Goal: Find specific page/section: Find specific page/section

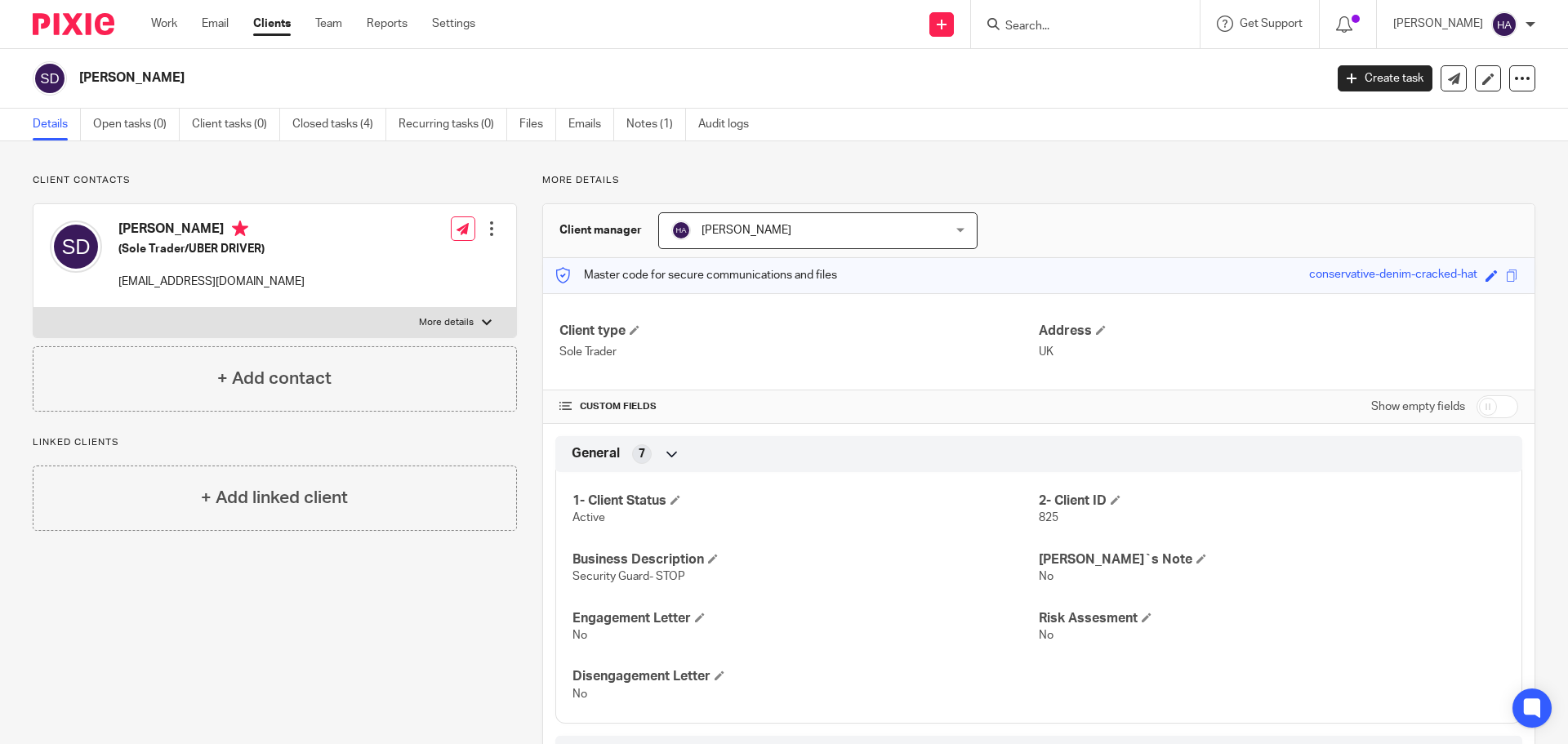
click at [1041, 18] on form at bounding box center [1090, 24] width 174 height 20
click at [1077, 33] on input "Search" at bounding box center [1077, 26] width 147 height 15
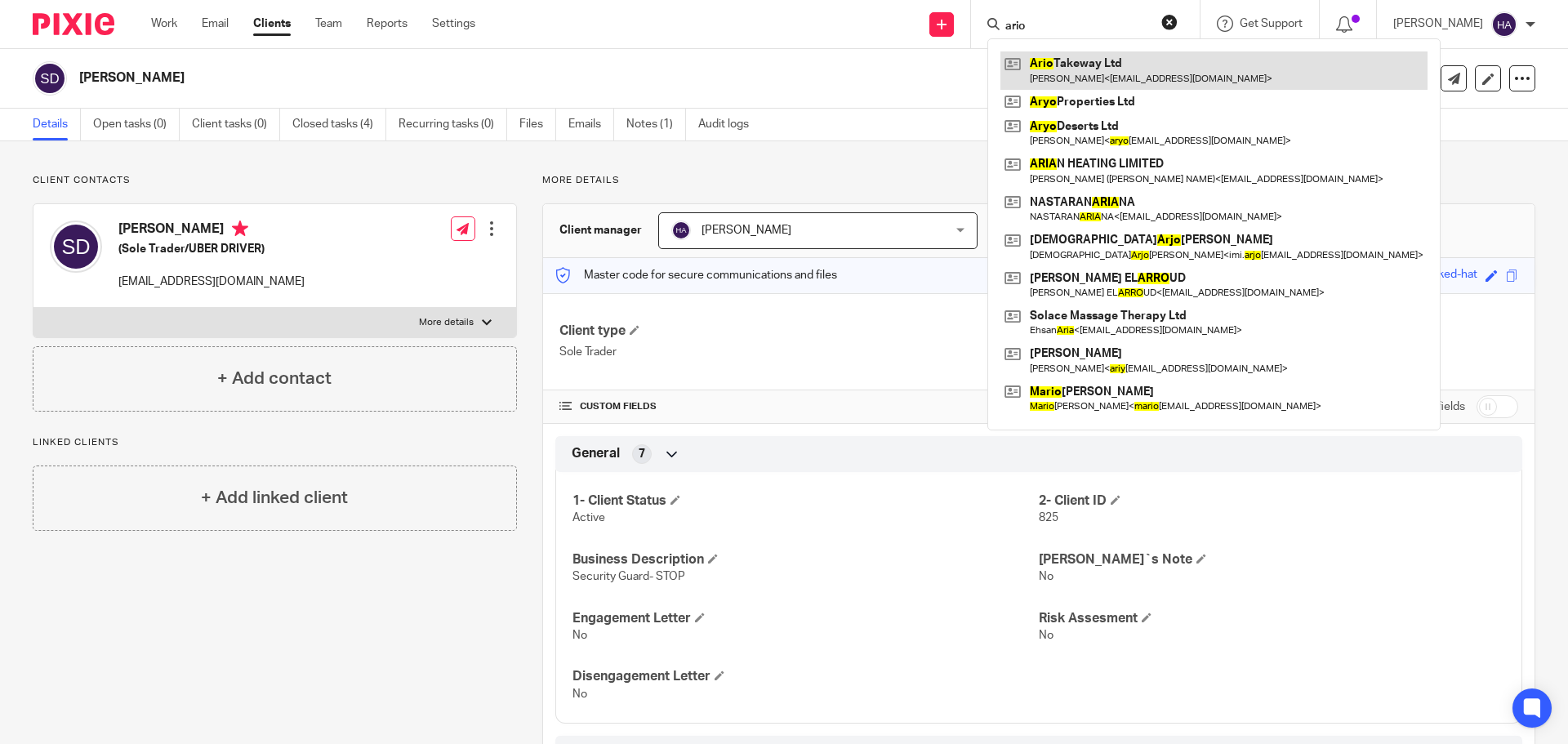
type input "ario"
click at [1123, 73] on link at bounding box center [1214, 70] width 427 height 38
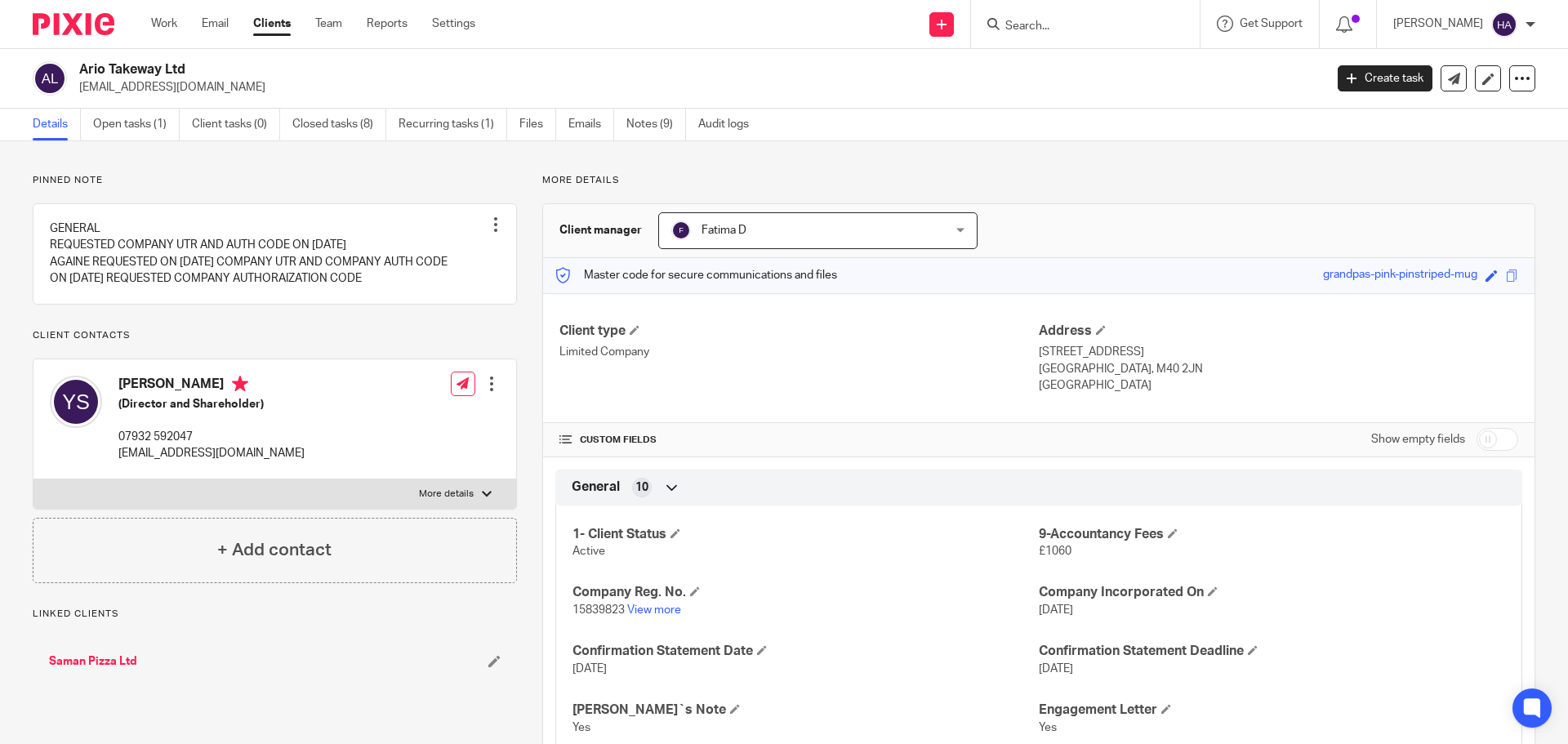
click at [481, 499] on div at bounding box center [486, 494] width 10 height 10
click at [33, 480] on input "More details" at bounding box center [32, 479] width 1 height 1
checkbox input "true"
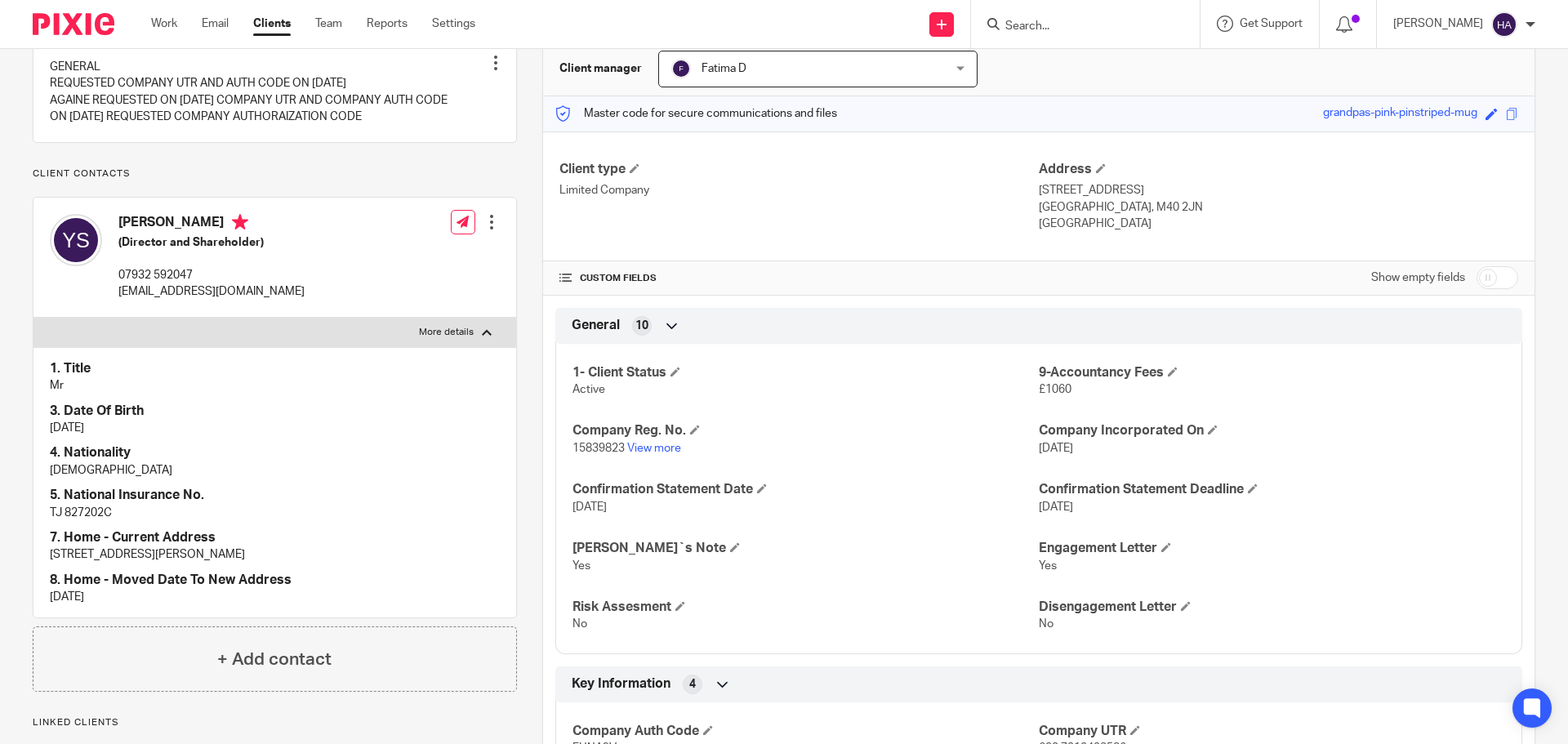
scroll to position [163, 0]
drag, startPoint x: 876, startPoint y: 262, endPoint x: 886, endPoint y: 260, distance: 10.2
click at [882, 263] on div "CUSTOM FIELDS Show empty fields" at bounding box center [1038, 275] width 959 height 32
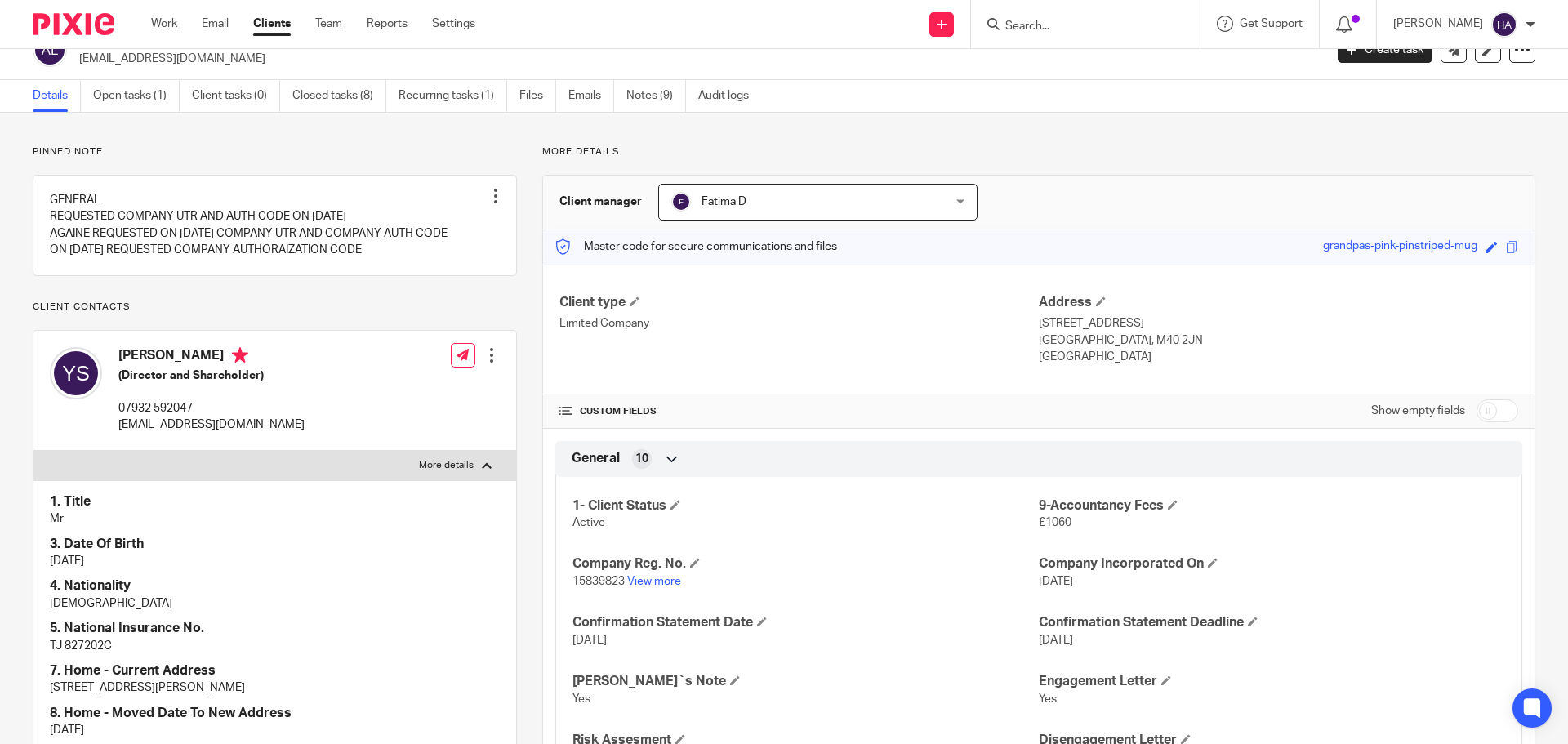
scroll to position [0, 0]
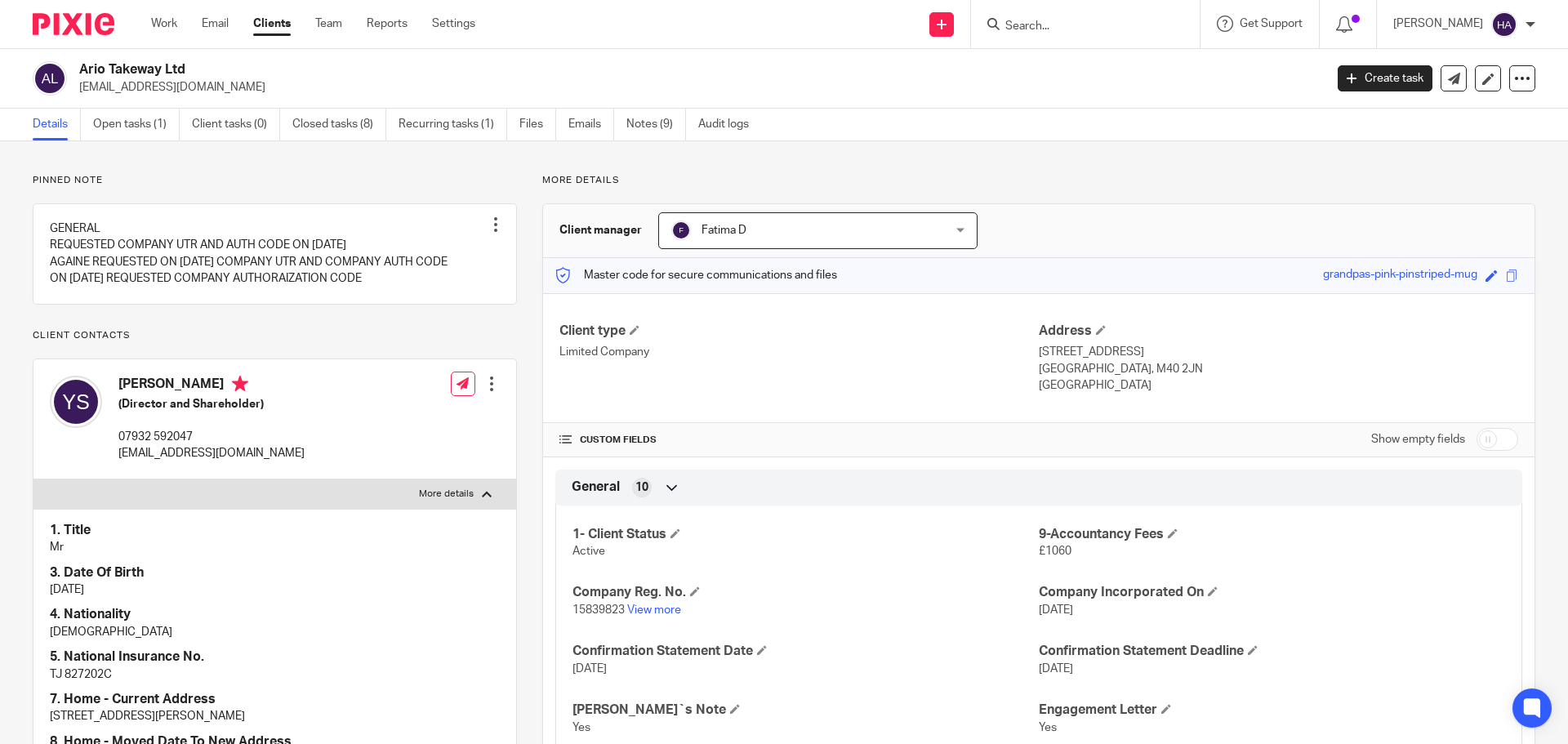
click at [1034, 27] on input "Search" at bounding box center [1077, 26] width 147 height 15
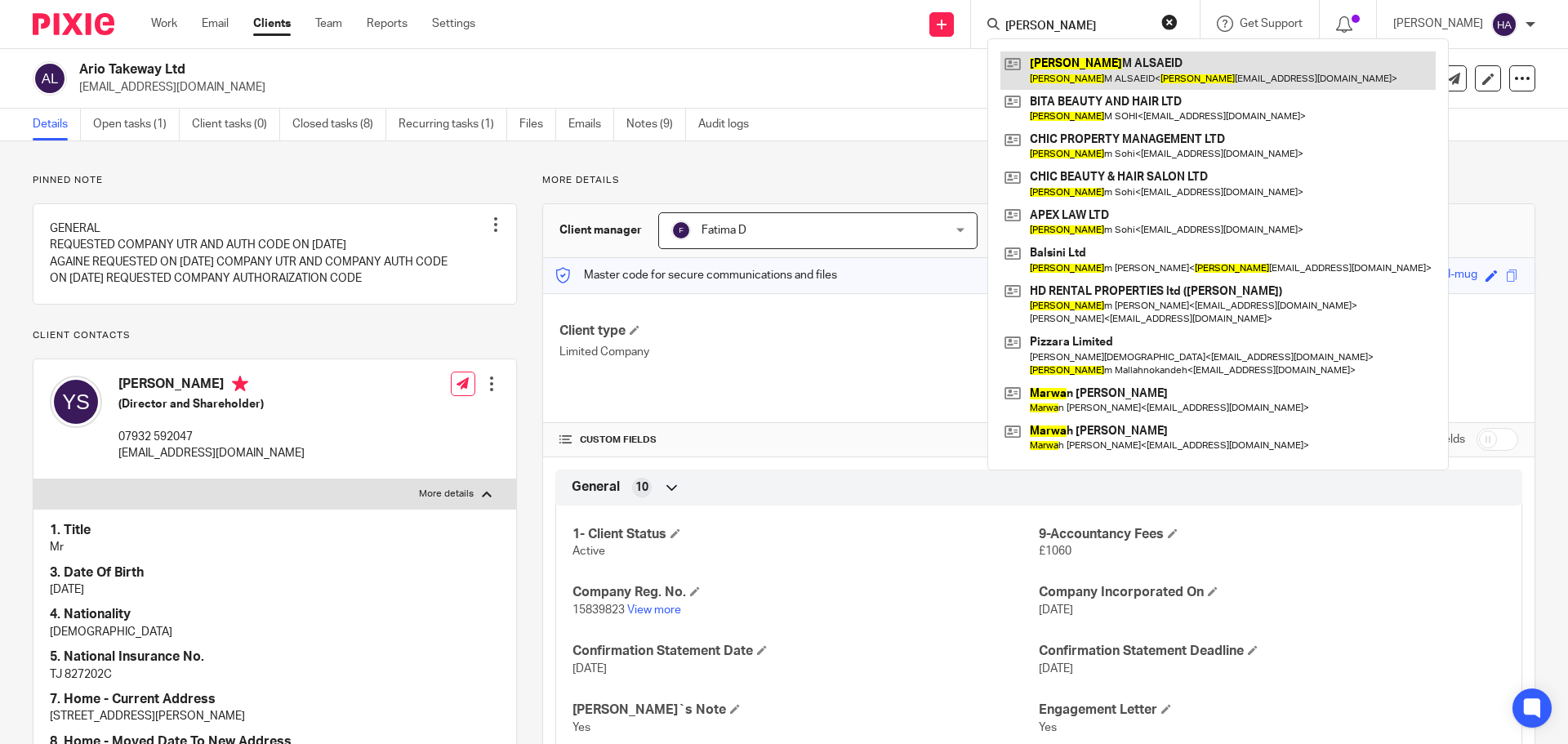
type input "marya"
click at [1066, 73] on link at bounding box center [1218, 70] width 435 height 38
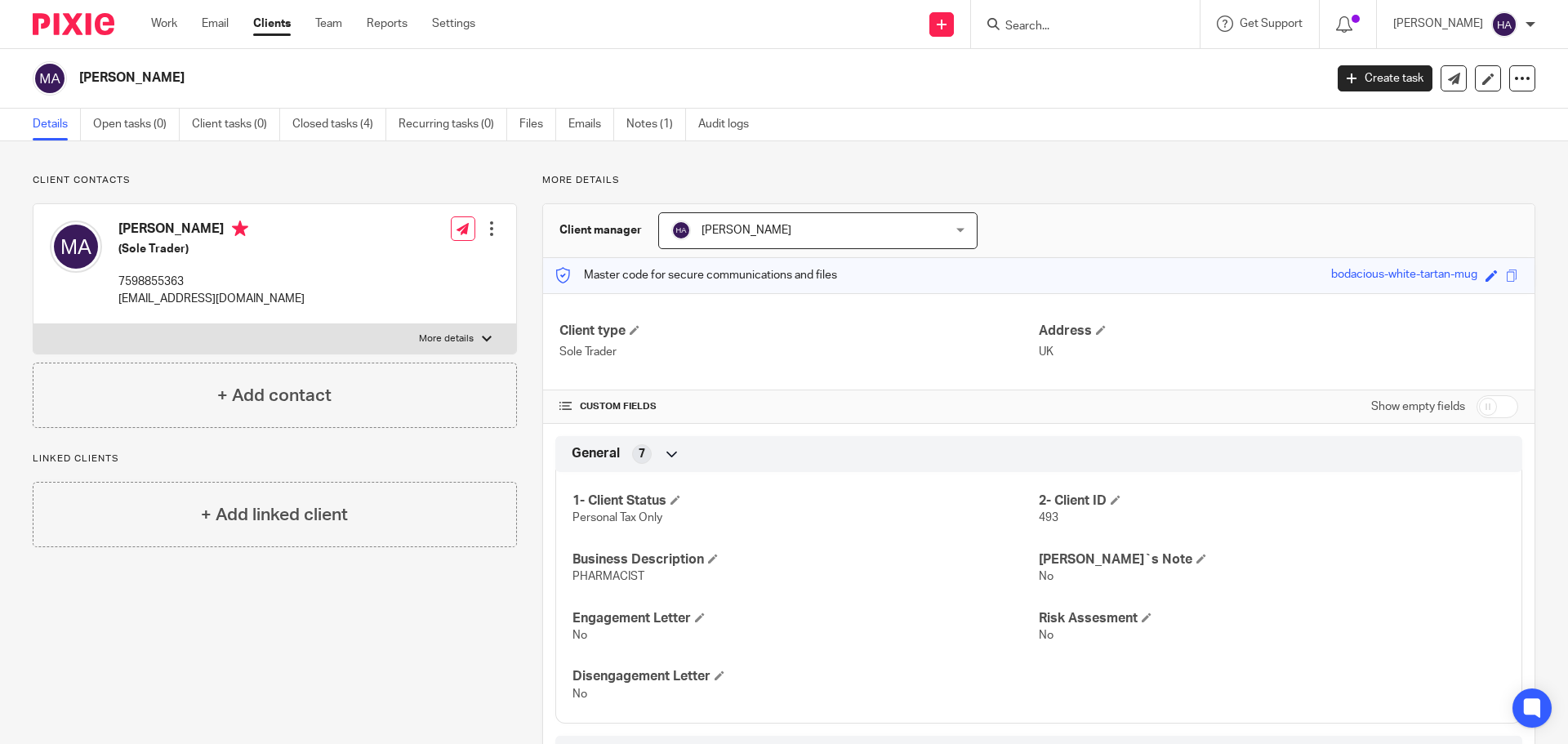
click at [468, 338] on p "More details" at bounding box center [446, 339] width 54 height 13
click at [33, 325] on input "More details" at bounding box center [32, 324] width 1 height 1
checkbox input "true"
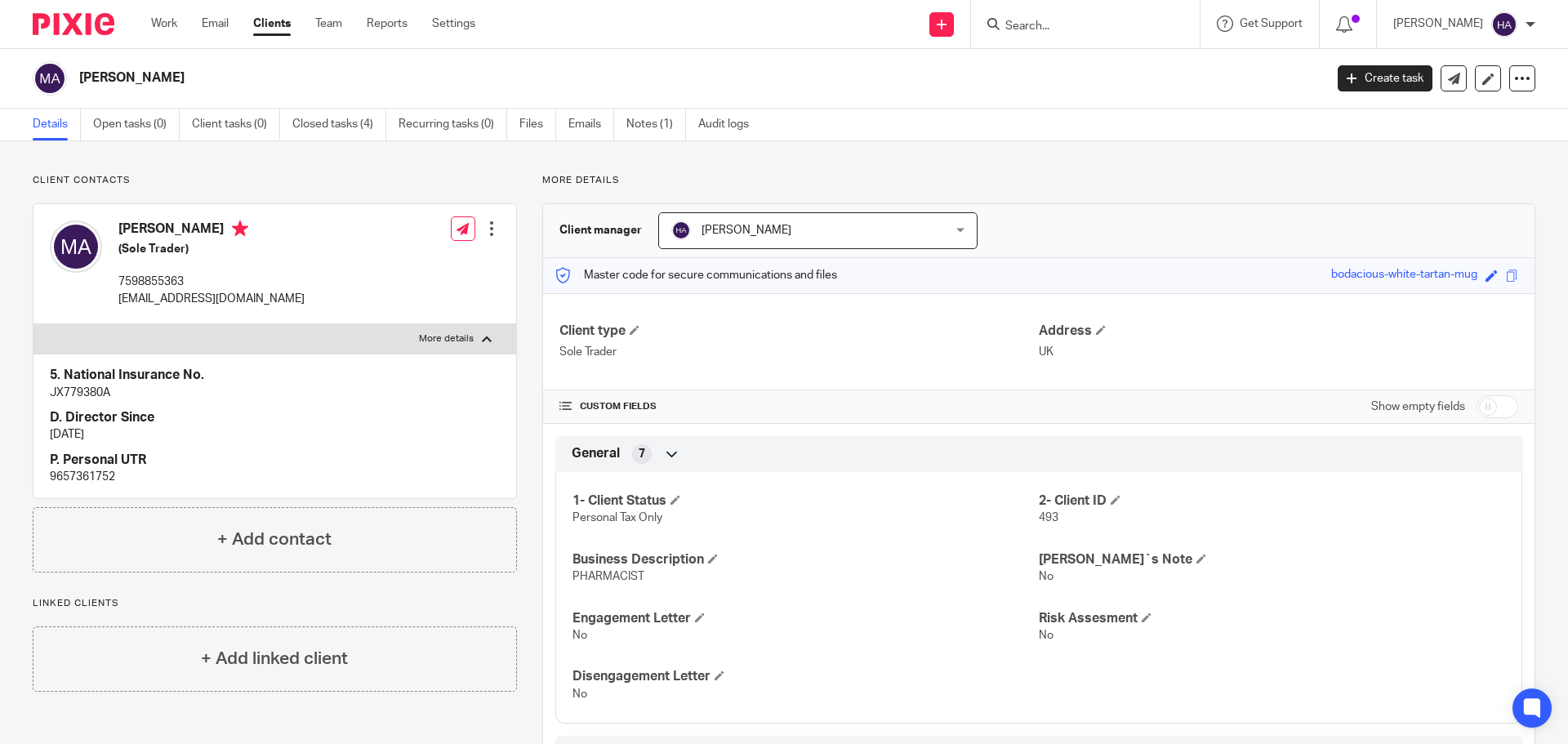
click at [89, 483] on p "9657361752" at bounding box center [274, 476] width 450 height 17
click at [89, 483] on p "9657361752" at bounding box center [274, 476] width 450 height 17
copy p "9657361752"
click at [1045, 27] on input "Search" at bounding box center [1077, 26] width 147 height 15
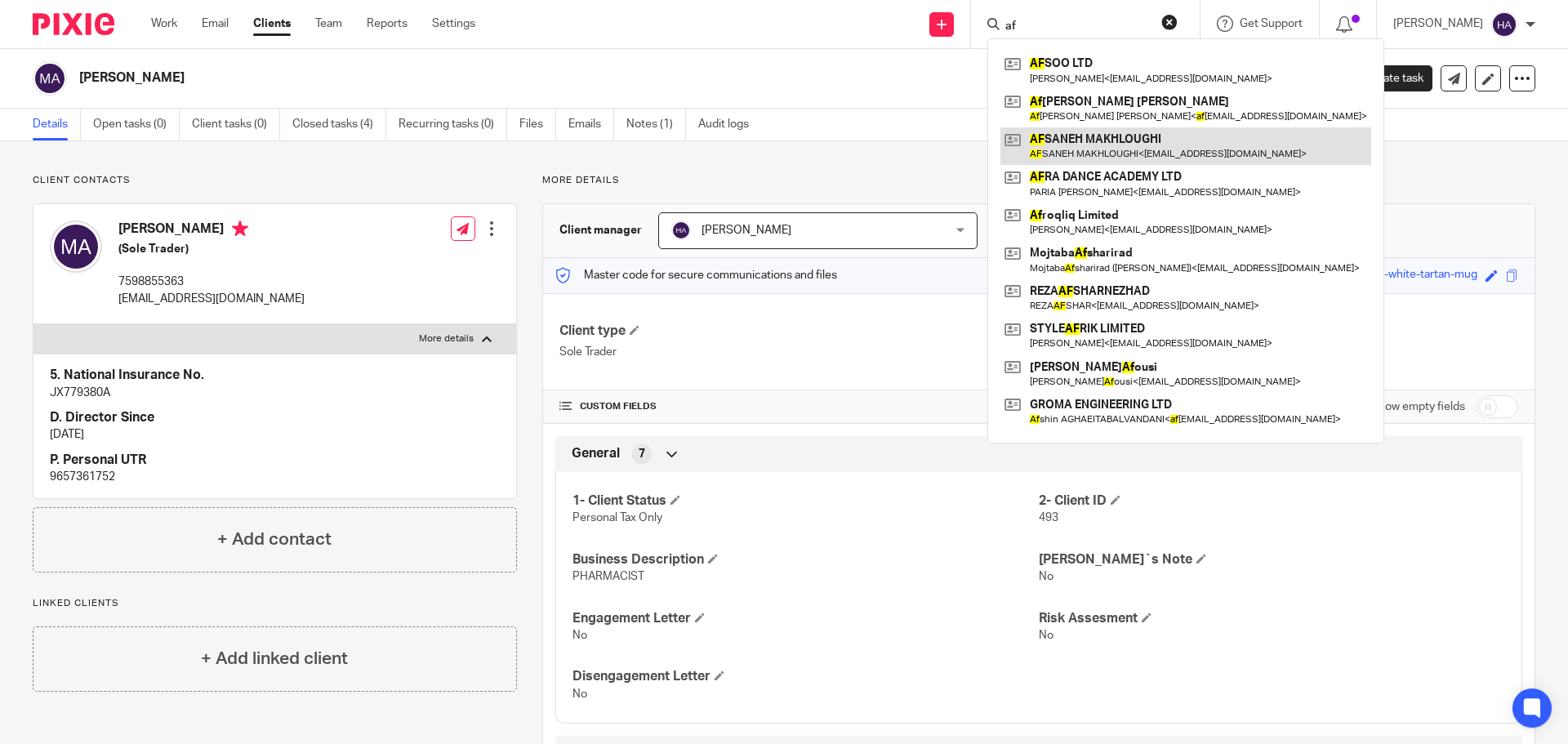
type input "af"
click at [1060, 137] on link at bounding box center [1186, 146] width 371 height 38
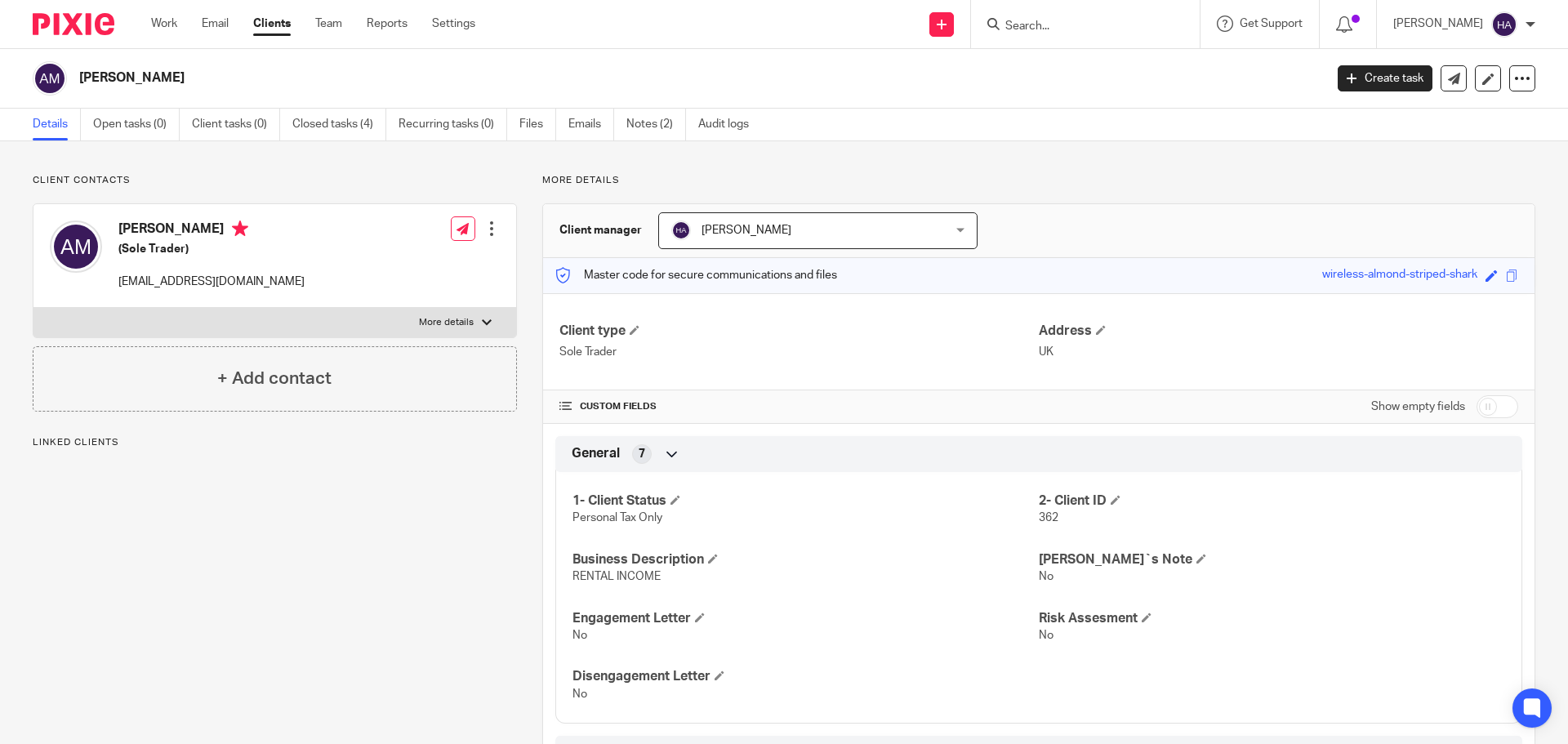
click at [466, 314] on label "More details" at bounding box center [274, 323] width 482 height 30
click at [33, 308] on input "More details" at bounding box center [32, 307] width 1 height 1
checkbox input "true"
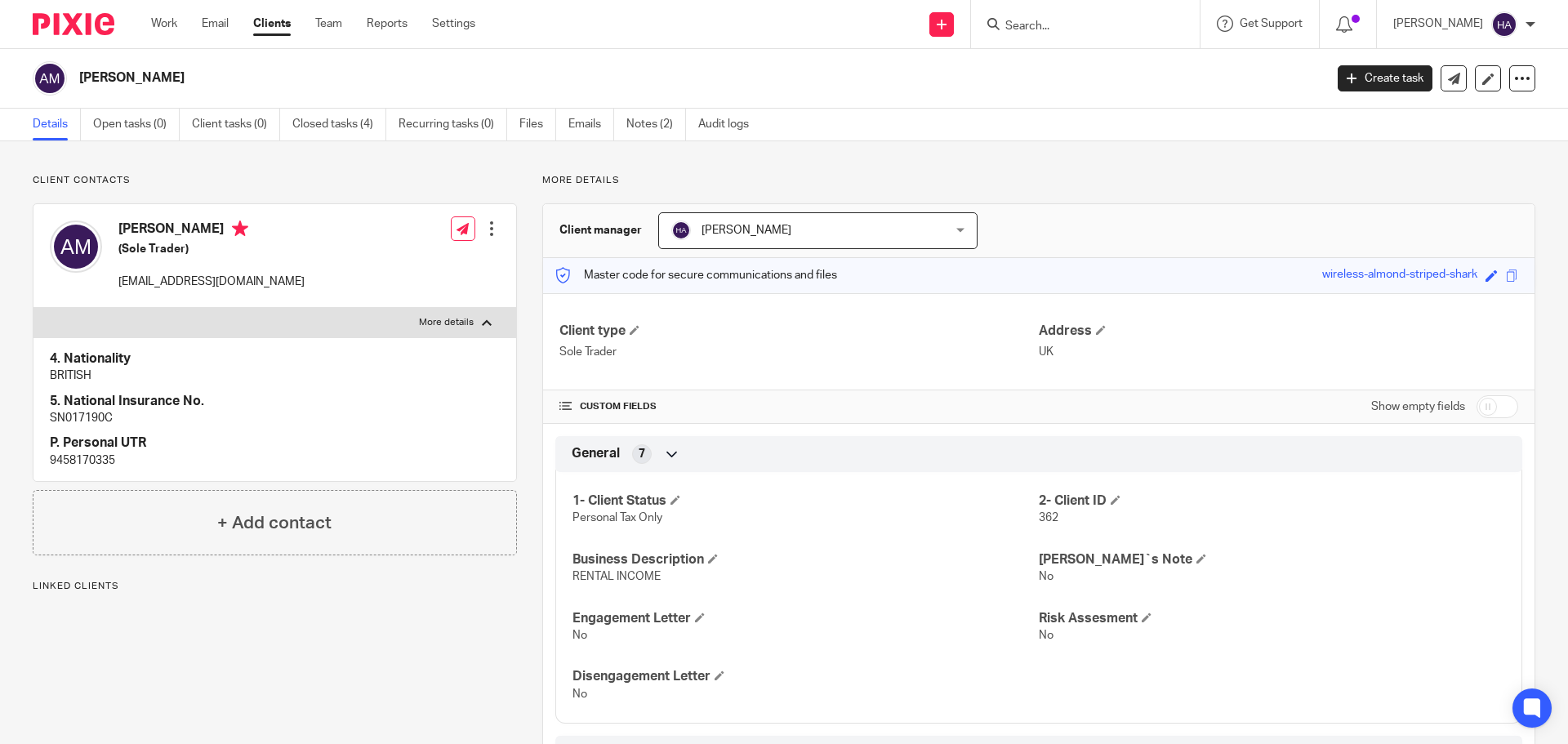
click at [57, 464] on p "9458170335" at bounding box center [274, 461] width 450 height 17
copy p "9458170335"
